Goal: Find specific page/section: Find specific page/section

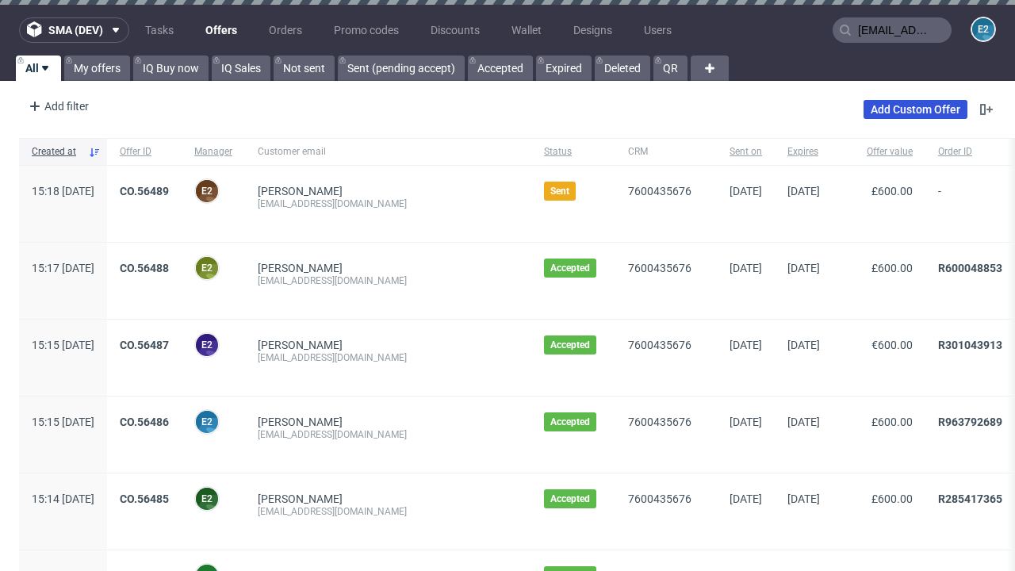
type input "[EMAIL_ADDRESS][DOMAIN_NAME]"
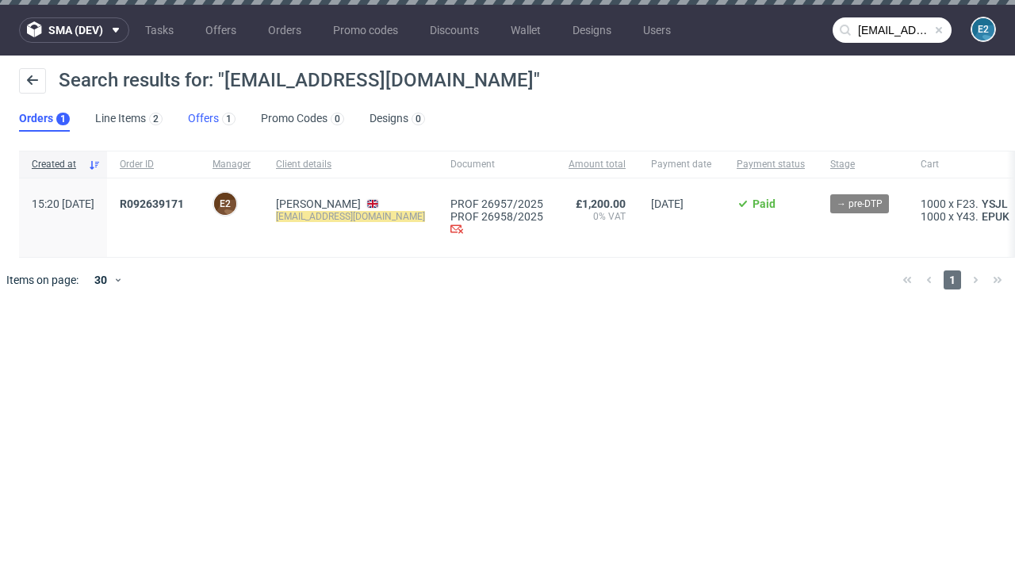
click at [212, 119] on link "Offers 1" at bounding box center [212, 118] width 48 height 25
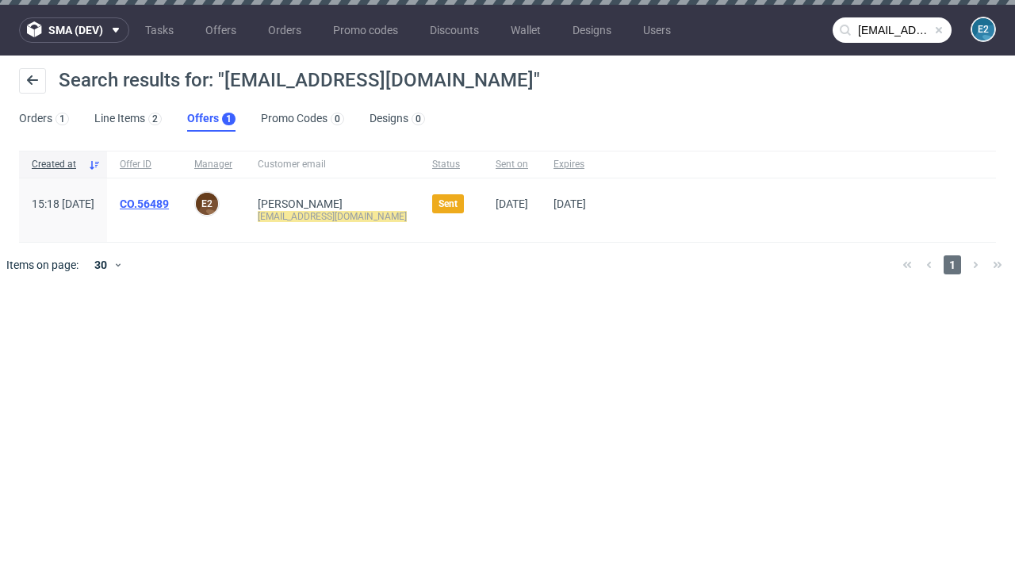
click at [169, 204] on link "CO.56489" at bounding box center [144, 203] width 49 height 13
